Goal: Transaction & Acquisition: Purchase product/service

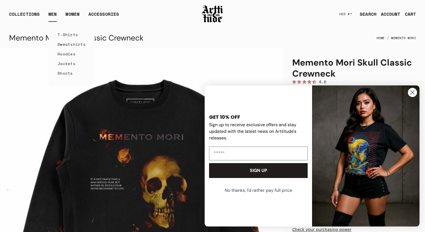
click at [51, 12] on link "MEN" at bounding box center [52, 16] width 8 height 11
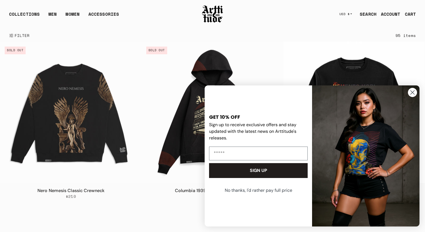
scroll to position [52, 0]
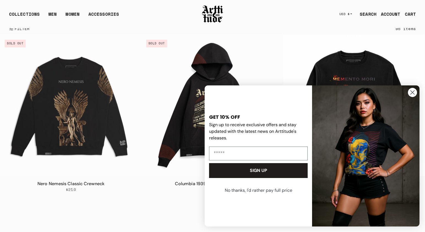
click at [415, 91] on circle "Close dialog" at bounding box center [412, 92] width 9 height 9
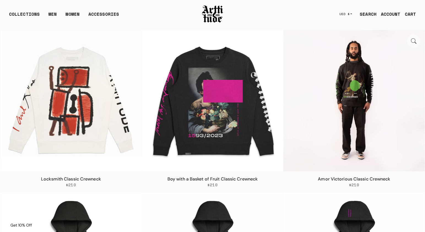
scroll to position [1677, 0]
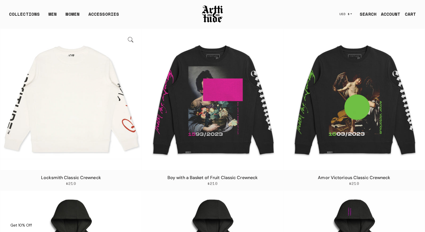
click at [121, 134] on img at bounding box center [70, 99] width 141 height 141
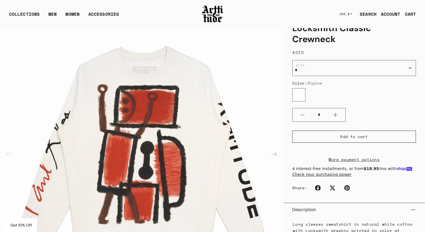
scroll to position [39, 0]
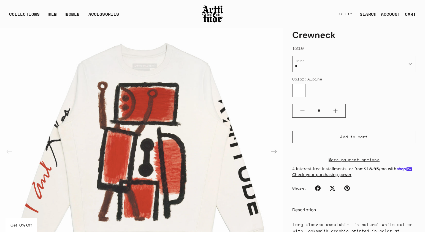
click at [148, 135] on img "1 / 2" at bounding box center [141, 151] width 283 height 283
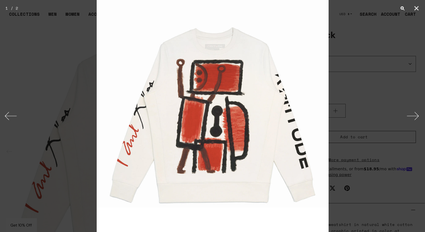
click at [134, 126] on img at bounding box center [213, 116] width 232 height 232
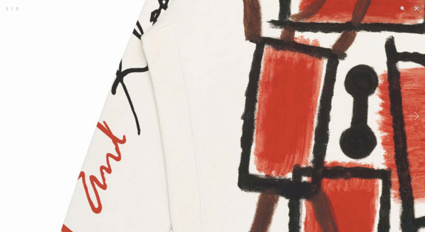
click at [150, 149] on img at bounding box center [347, 95] width 695 height 695
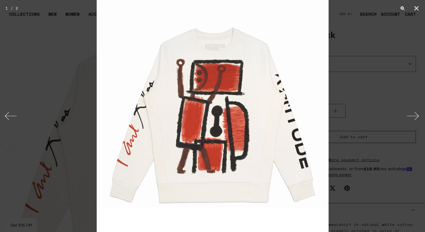
click at [412, 112] on button "Next" at bounding box center [414, 116] width 21 height 28
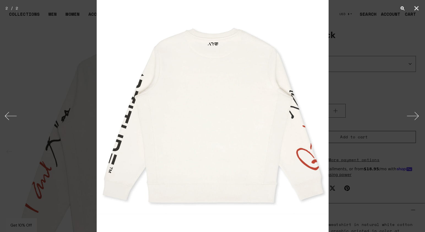
click at [412, 112] on button "Next" at bounding box center [414, 116] width 21 height 28
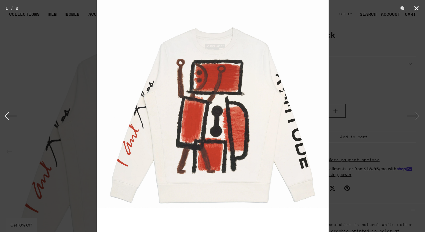
click at [415, 7] on button "Close" at bounding box center [416, 8] width 14 height 17
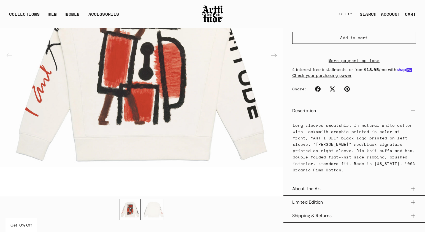
scroll to position [0, 0]
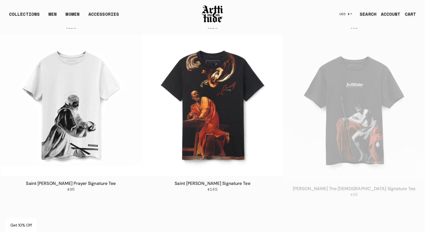
scroll to position [2482, 0]
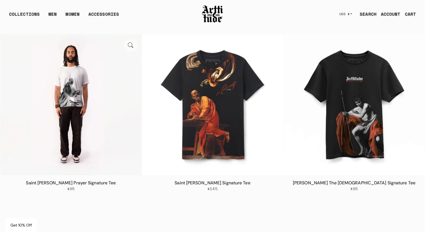
click at [94, 132] on img at bounding box center [70, 104] width 141 height 141
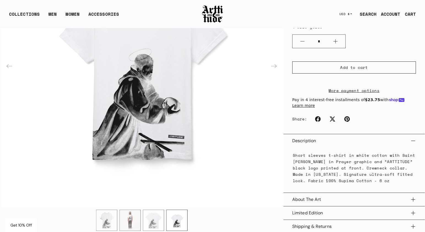
scroll to position [125, 0]
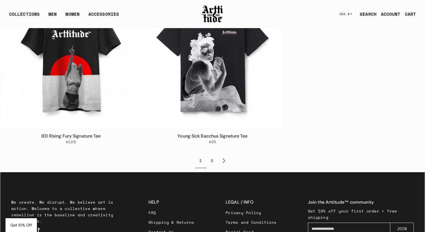
scroll to position [2689, 0]
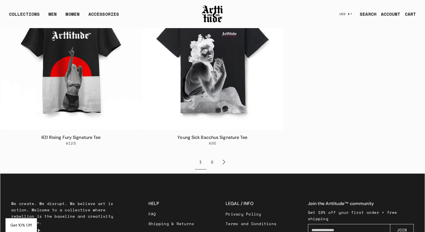
click at [223, 162] on link "Next page" at bounding box center [224, 162] width 12 height 15
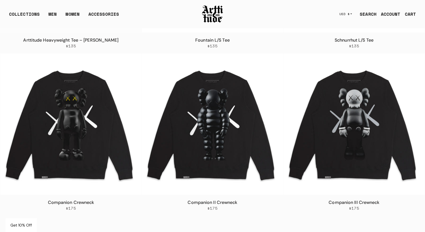
scroll to position [682, 0]
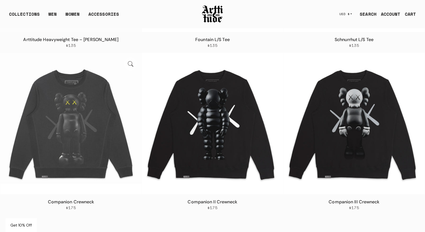
click at [91, 154] on img at bounding box center [70, 123] width 141 height 141
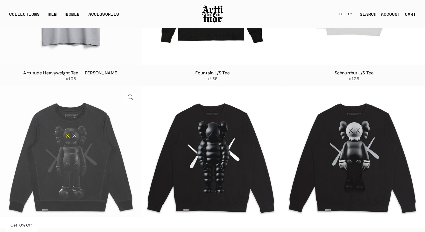
scroll to position [700, 0]
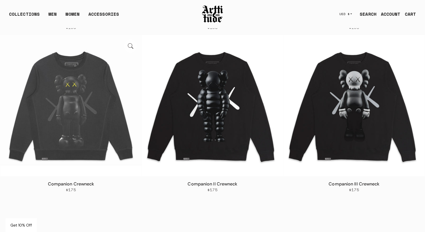
click at [107, 141] on img at bounding box center [70, 105] width 141 height 141
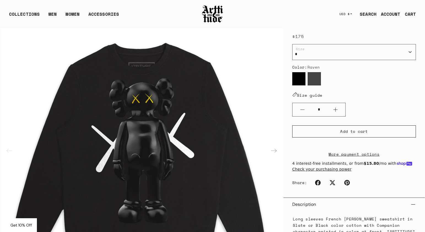
scroll to position [40, 0]
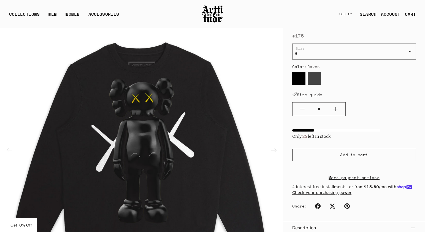
click at [277, 153] on div "Next slide" at bounding box center [273, 149] width 13 height 13
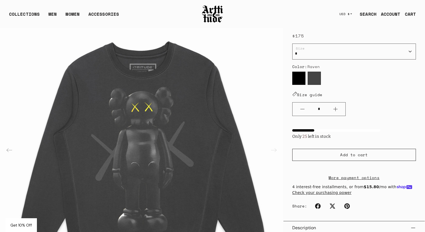
click at [274, 151] on img "2 / 2" at bounding box center [141, 149] width 283 height 283
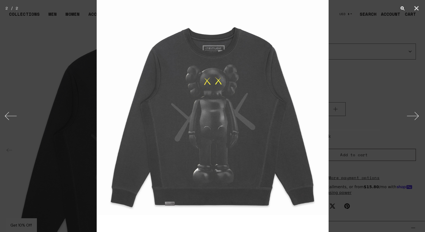
click at [411, 118] on button "Next" at bounding box center [414, 116] width 21 height 28
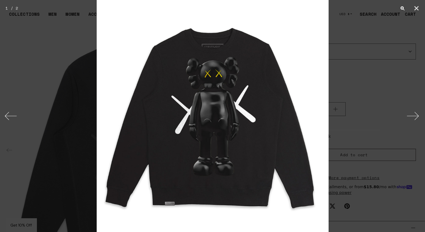
click at [387, 109] on div at bounding box center [212, 116] width 425 height 232
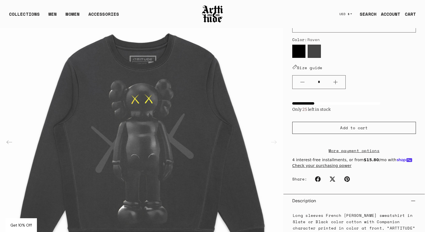
scroll to position [69, 0]
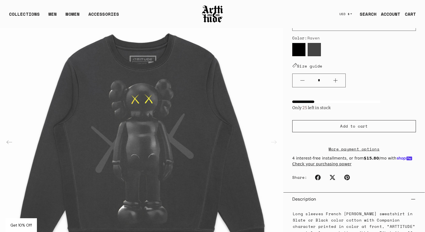
click at [296, 51] on label "Raven" at bounding box center [298, 49] width 13 height 13
click at [316, 51] on label "Slate" at bounding box center [314, 49] width 13 height 13
click at [294, 51] on label "Raven" at bounding box center [298, 49] width 13 height 13
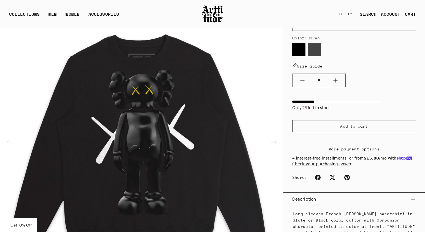
click at [316, 53] on label "Slate" at bounding box center [314, 49] width 13 height 13
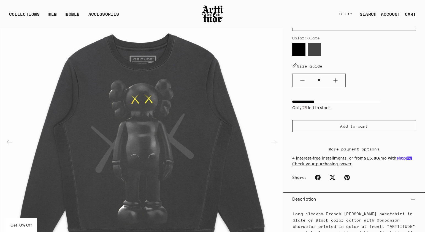
click at [294, 52] on label "Raven" at bounding box center [298, 49] width 13 height 13
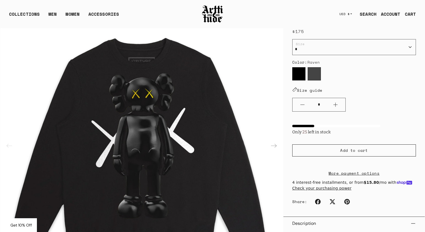
scroll to position [31, 0]
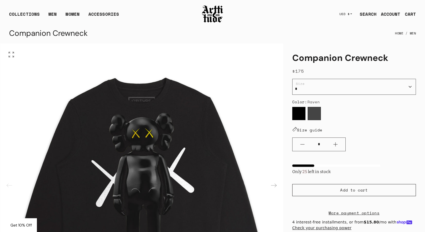
scroll to position [5, 0]
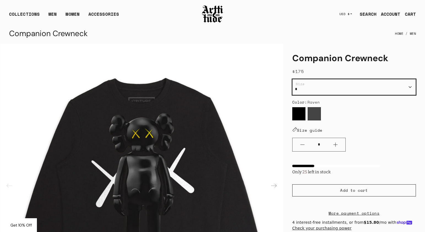
click at [304, 85] on select "* * * ** ***" at bounding box center [354, 87] width 124 height 16
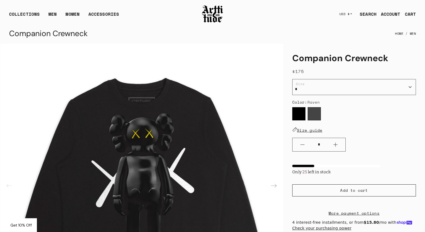
click at [319, 129] on link "Size guide" at bounding box center [307, 130] width 30 height 6
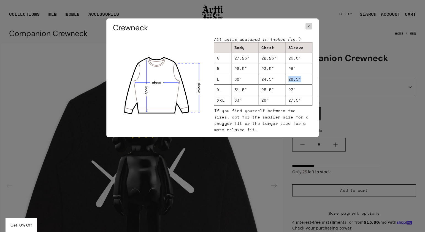
drag, startPoint x: 301, startPoint y: 78, endPoint x: 281, endPoint y: 77, distance: 19.6
click at [282, 77] on tr "L 30" 24.5" 26.5"" at bounding box center [263, 79] width 98 height 10
click at [288, 89] on td "27"" at bounding box center [298, 89] width 27 height 10
click at [310, 25] on span "×" at bounding box center [308, 26] width 7 height 7
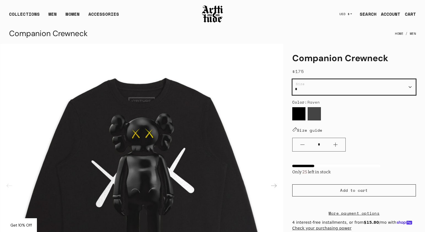
click at [358, 84] on select "* * * ** ***" at bounding box center [354, 87] width 124 height 16
select select "*"
click at [292, 79] on select "* * * ** ***" at bounding box center [354, 87] width 124 height 16
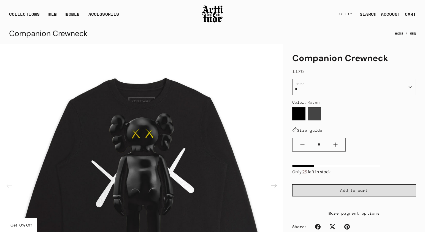
click at [352, 189] on span "Add to cart" at bounding box center [354, 190] width 28 height 6
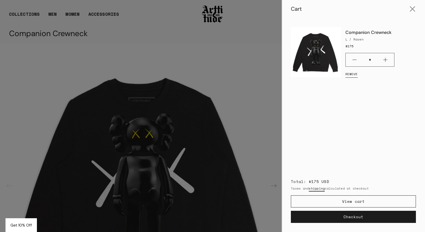
click at [140, 36] on div at bounding box center [212, 116] width 425 height 232
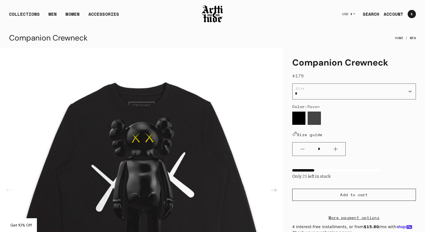
click at [16, 227] on span "Get 10% Off" at bounding box center [20, 224] width 21 height 5
